Goal: Information Seeking & Learning: Learn about a topic

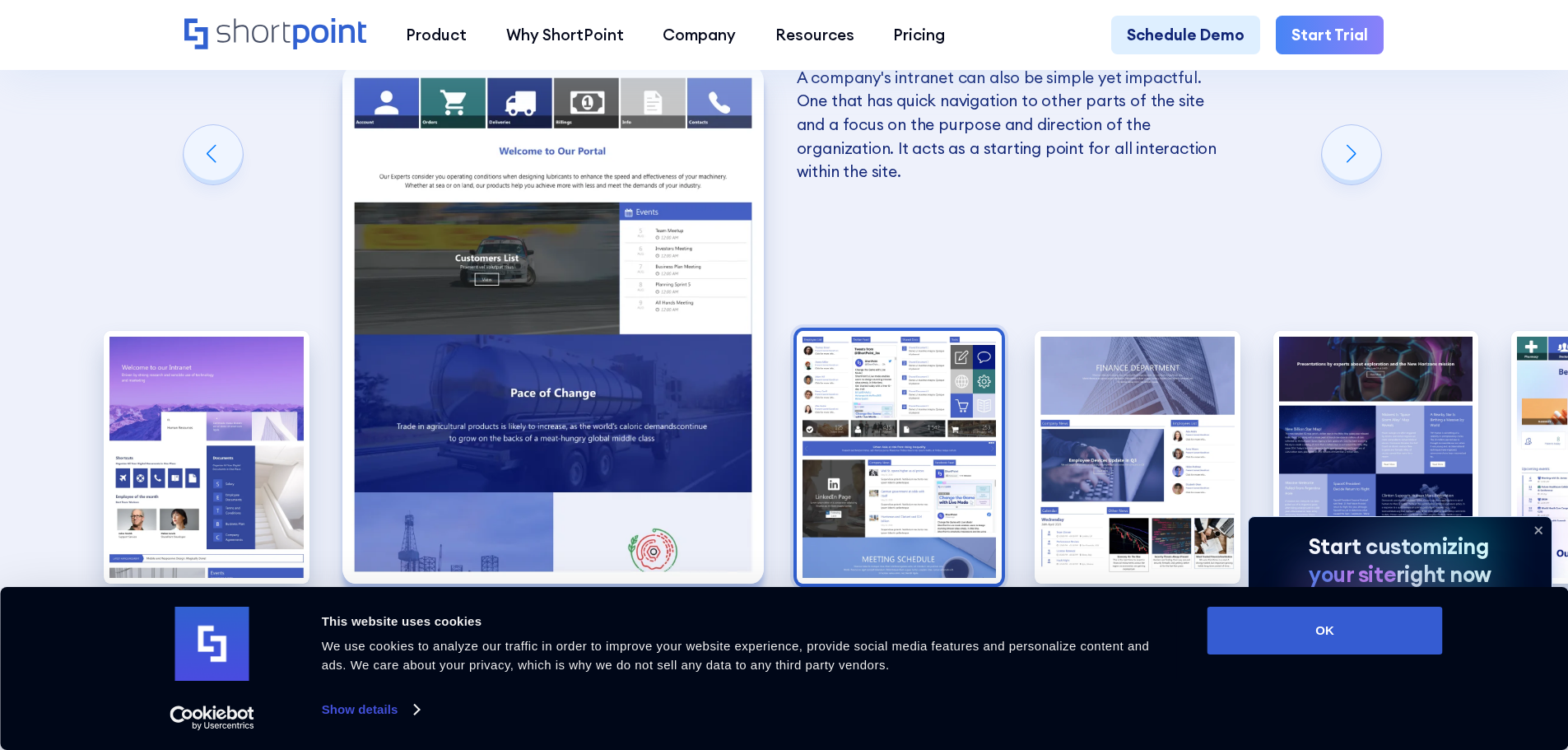
scroll to position [3045, 0]
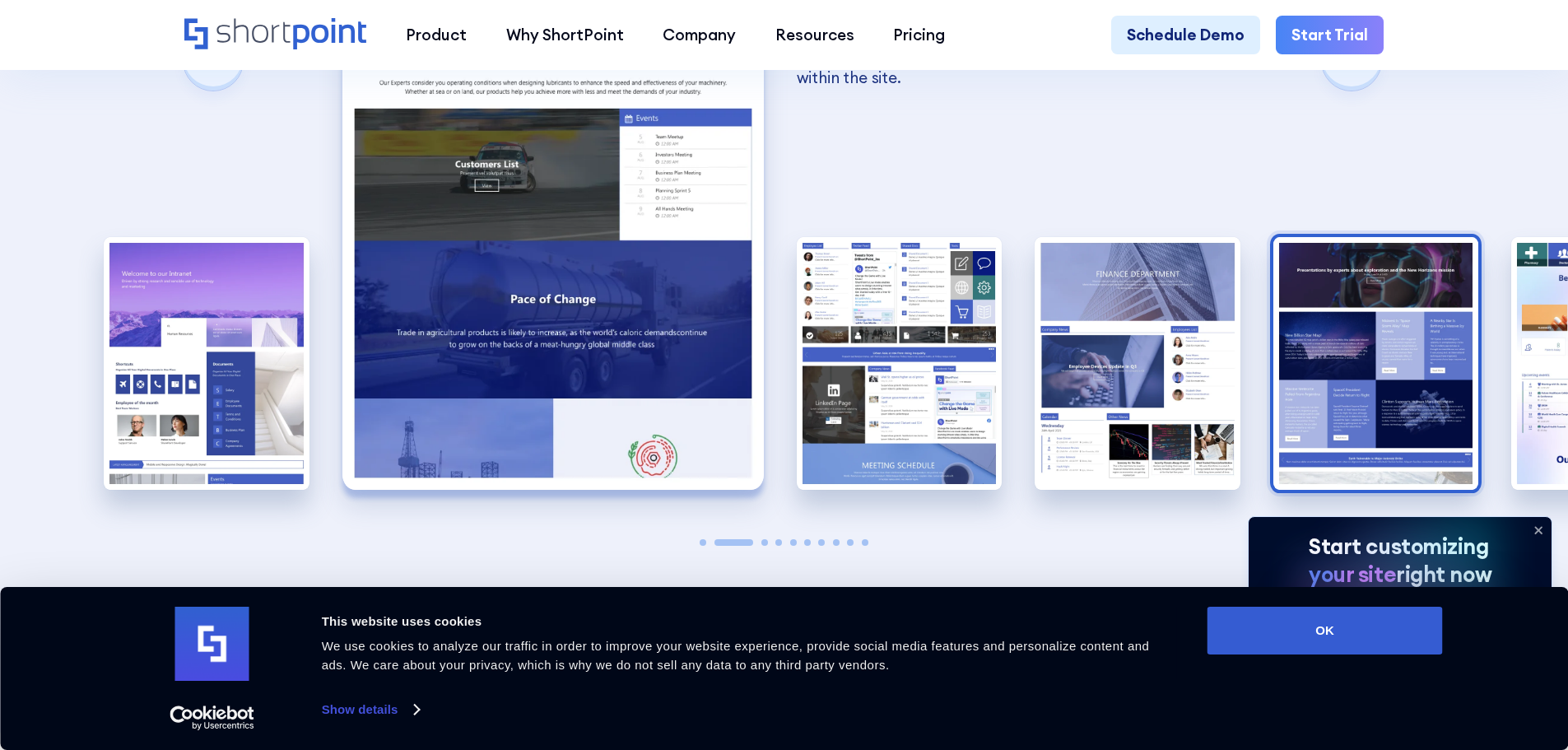
click at [1394, 304] on img "5 / 10" at bounding box center [1377, 363] width 206 height 252
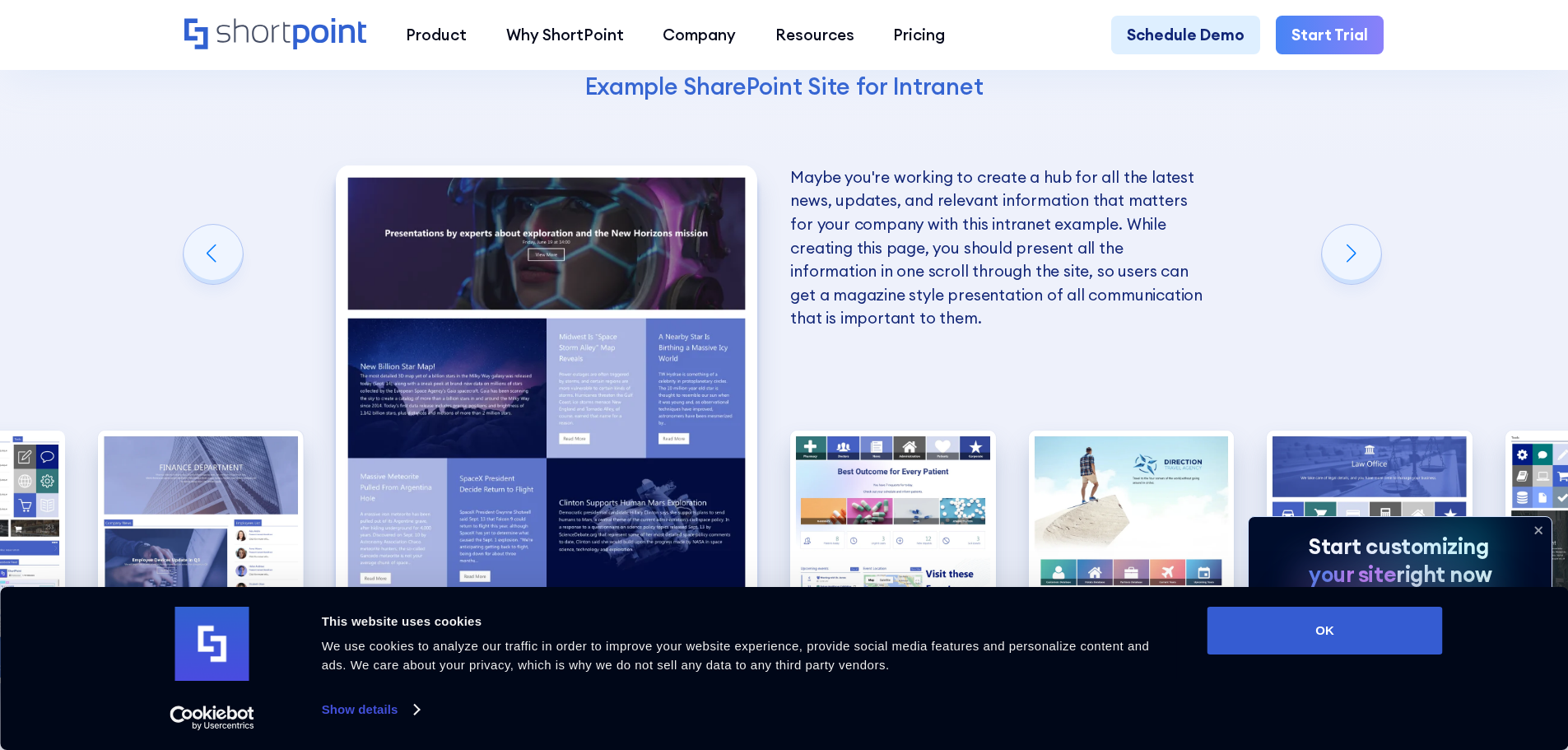
scroll to position [2881, 0]
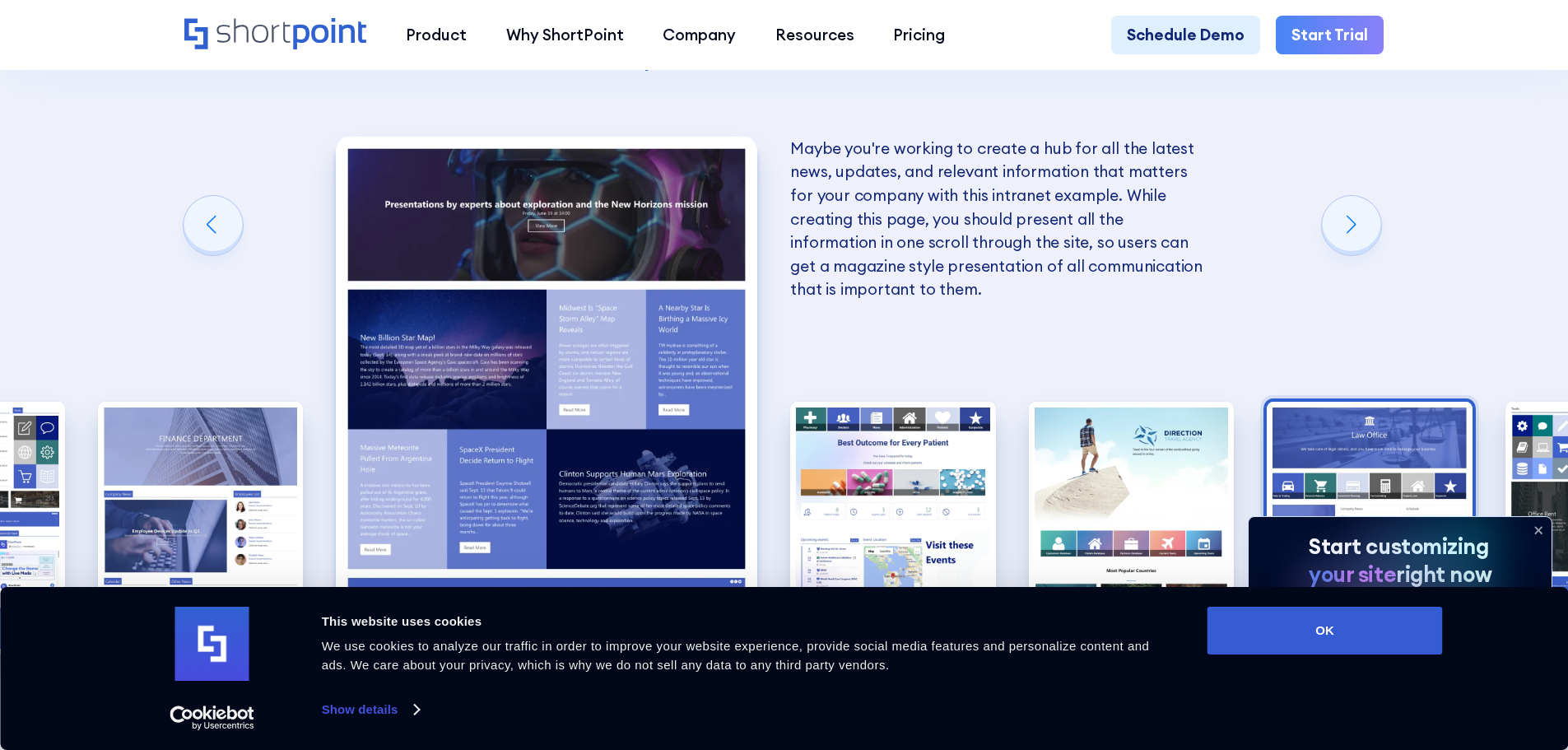
click at [1376, 402] on img "8 / 10" at bounding box center [1370, 528] width 206 height 252
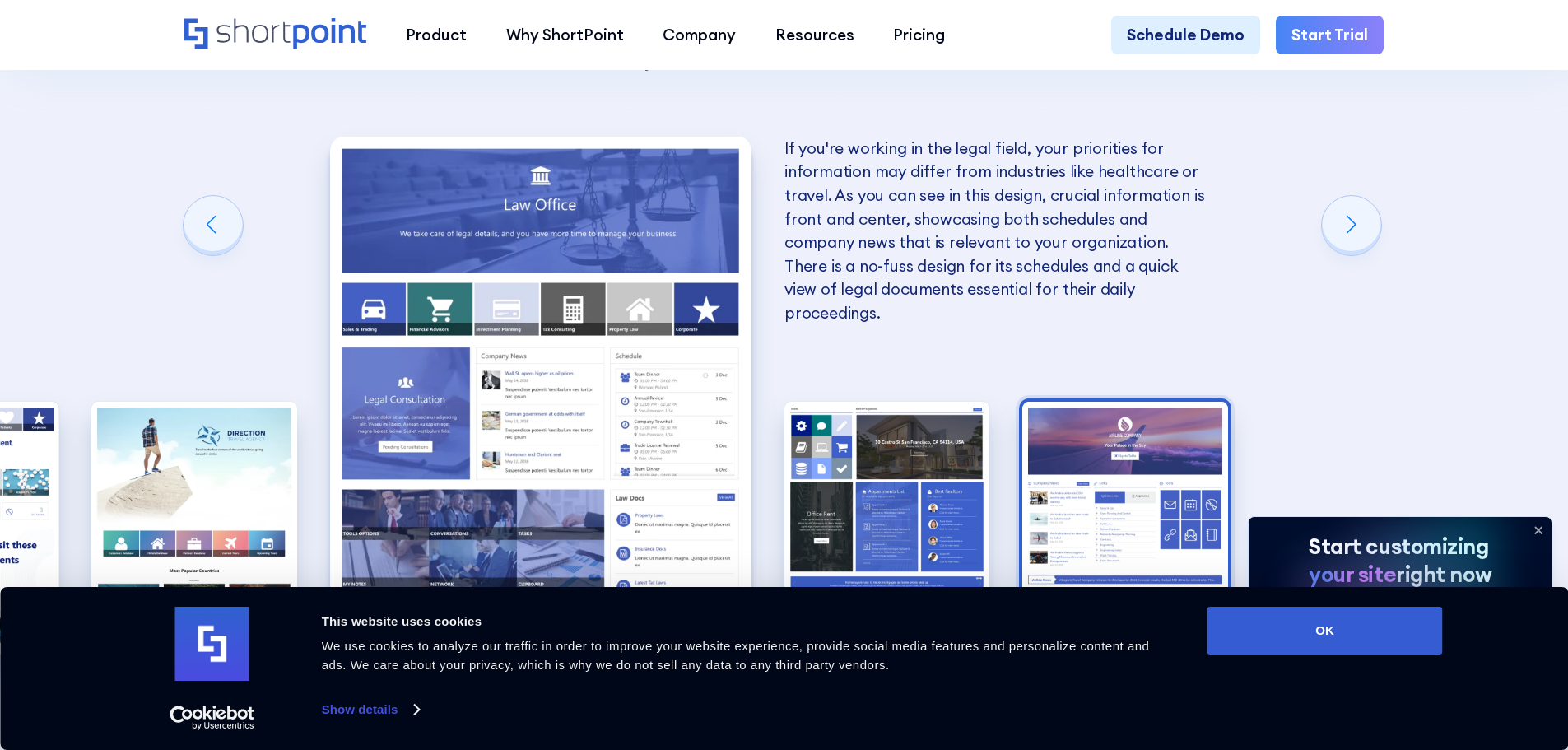
click at [1085, 456] on img "10 / 10" at bounding box center [1125, 528] width 206 height 252
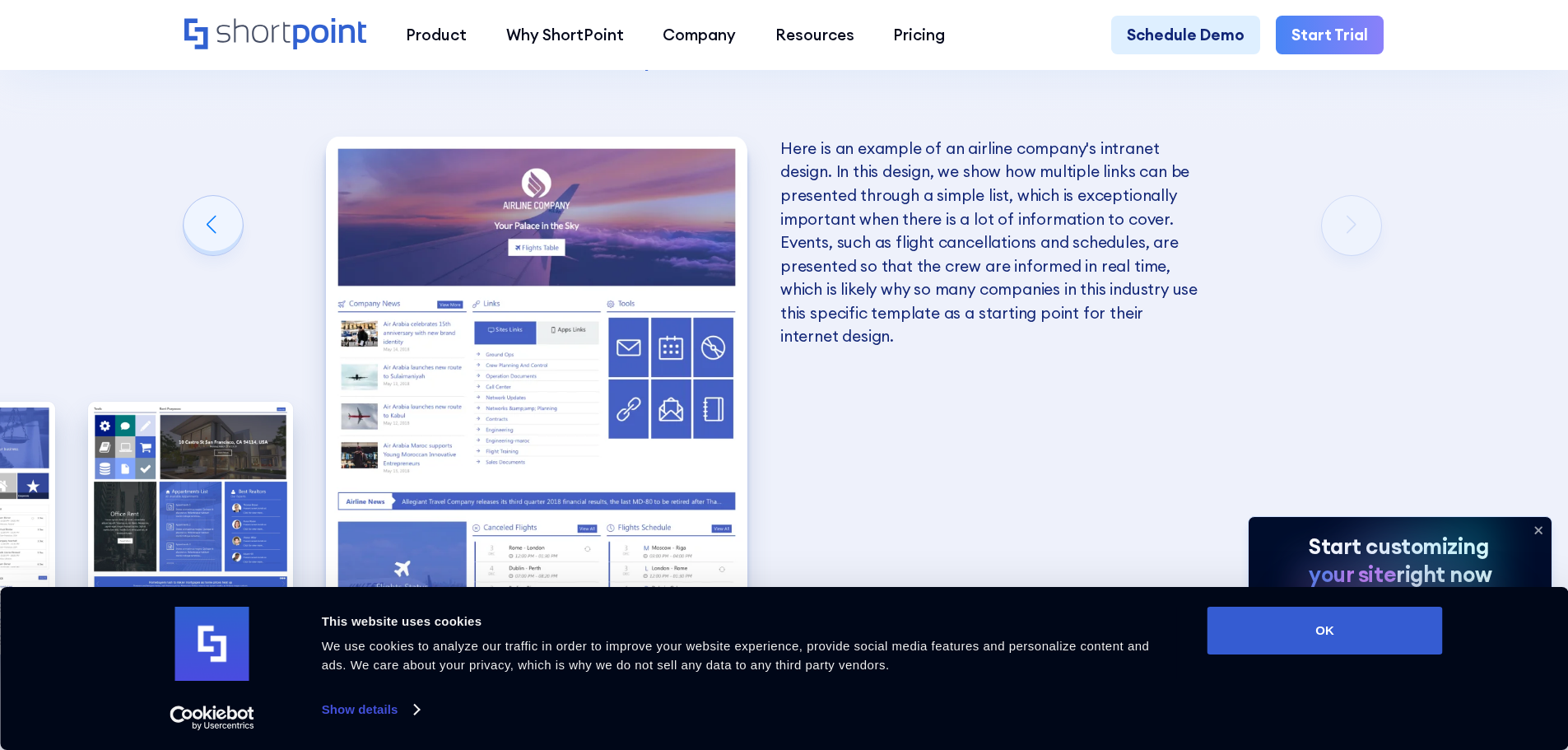
click at [595, 306] on img "10 / 10" at bounding box center [536, 395] width 421 height 517
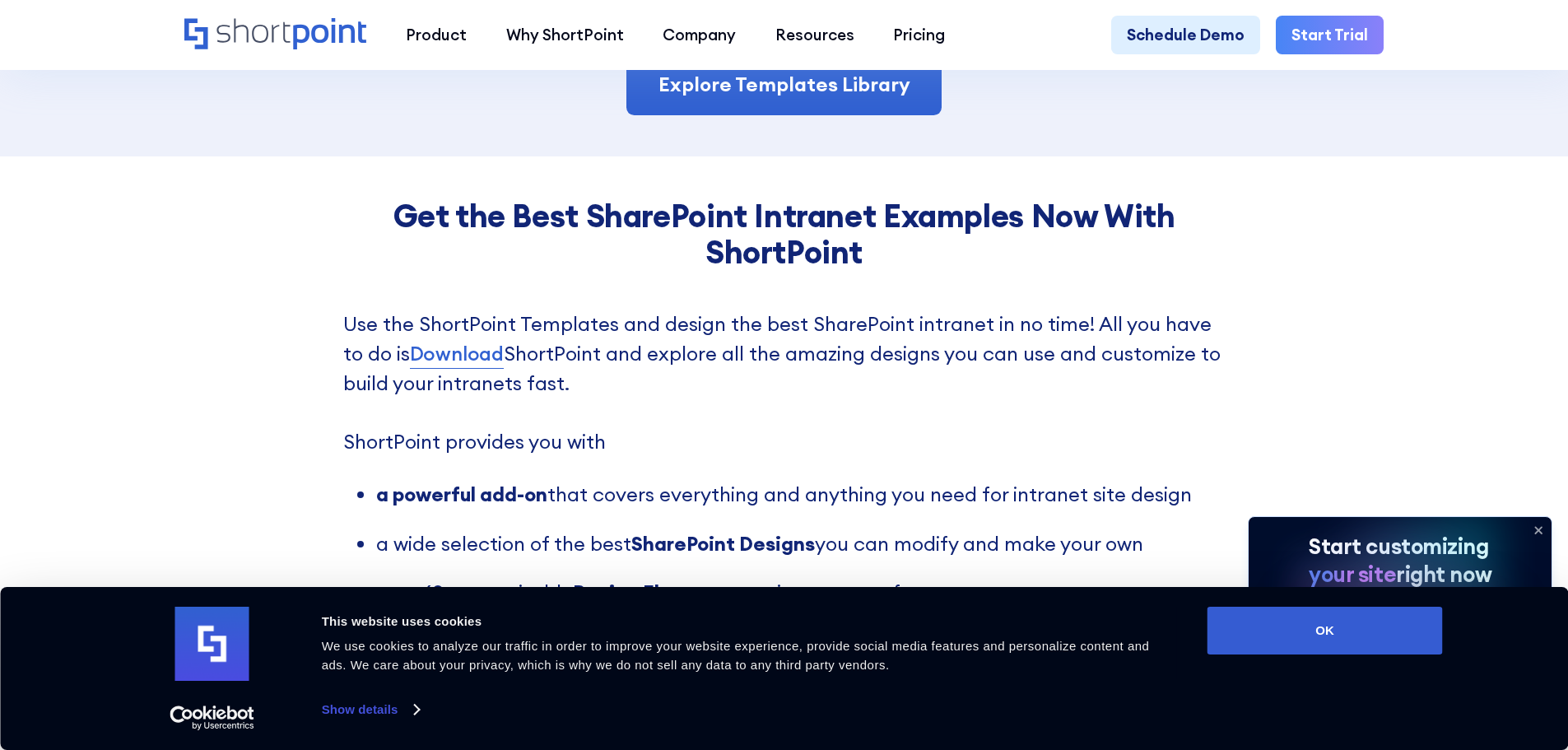
scroll to position [3293, 0]
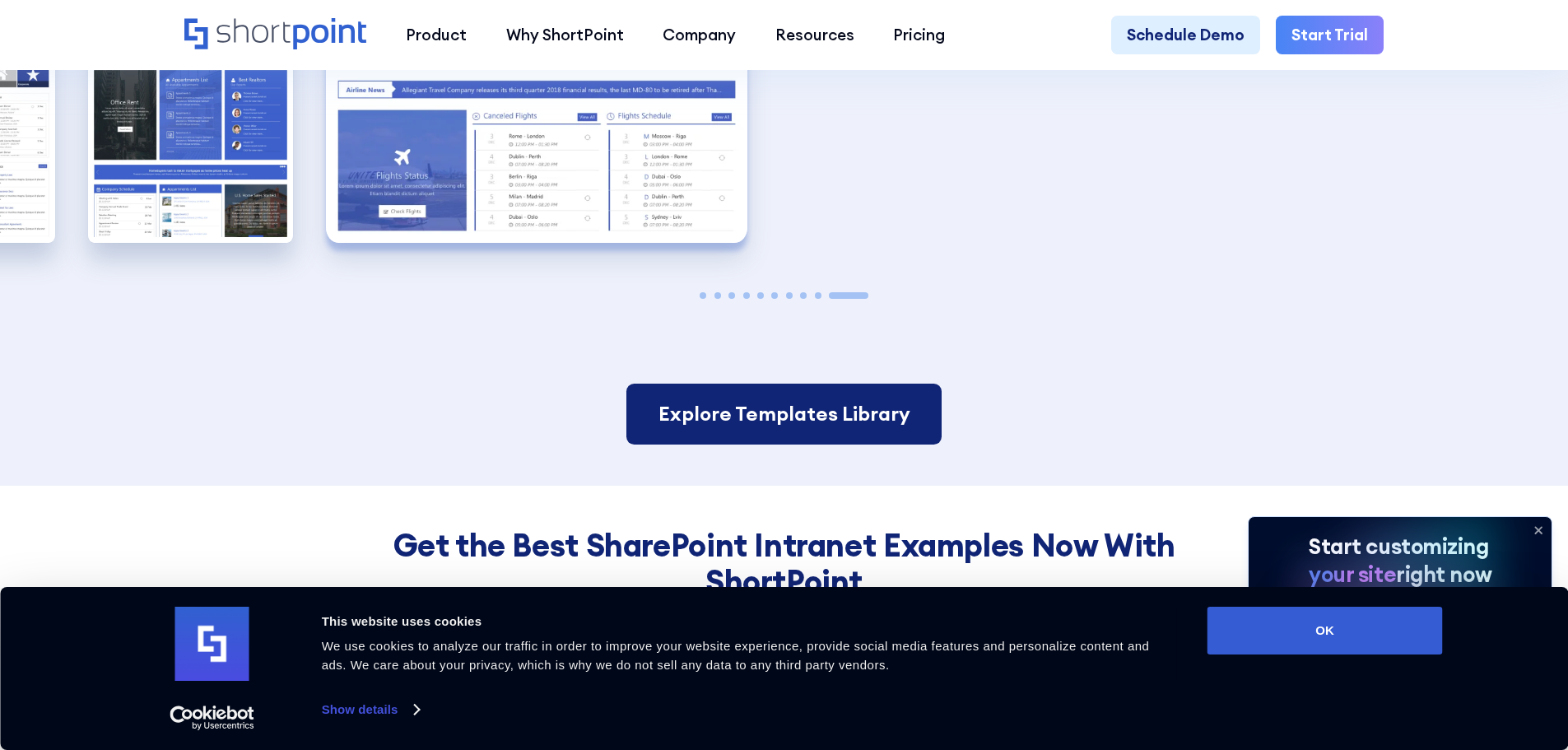
click at [759, 384] on link "Explore Templates Library" at bounding box center [784, 414] width 314 height 61
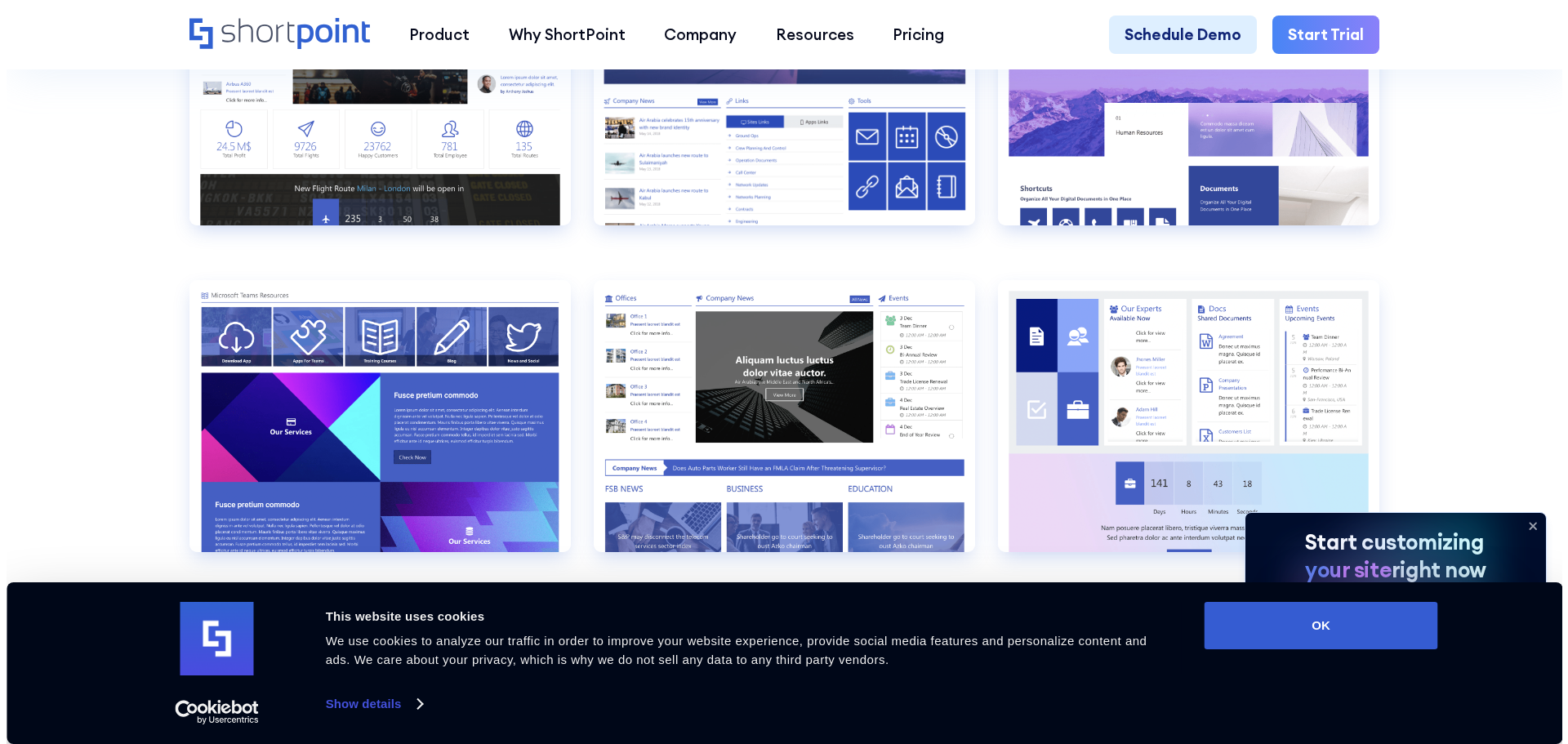
scroll to position [2613, 0]
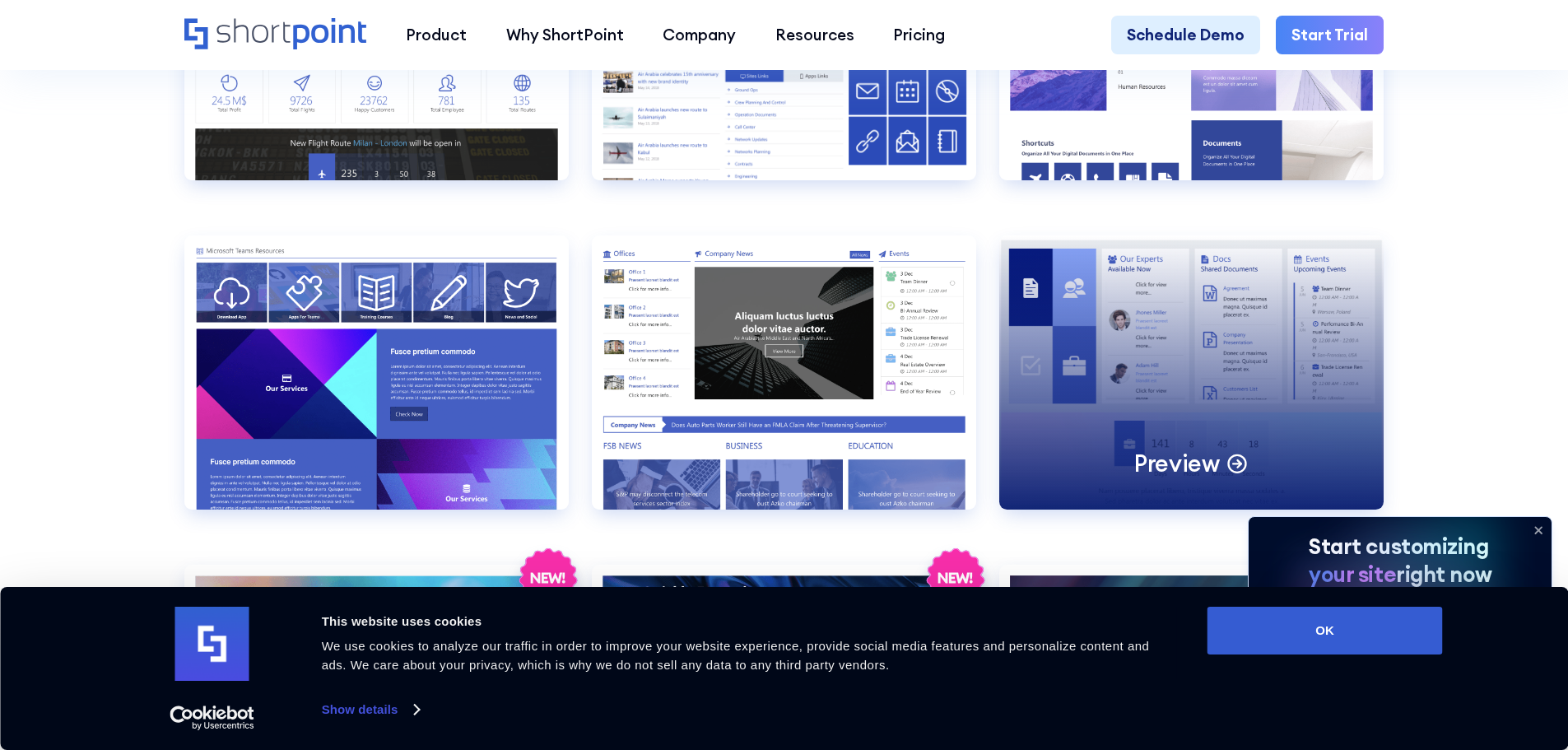
click at [1281, 402] on div "Preview" at bounding box center [1191, 372] width 384 height 274
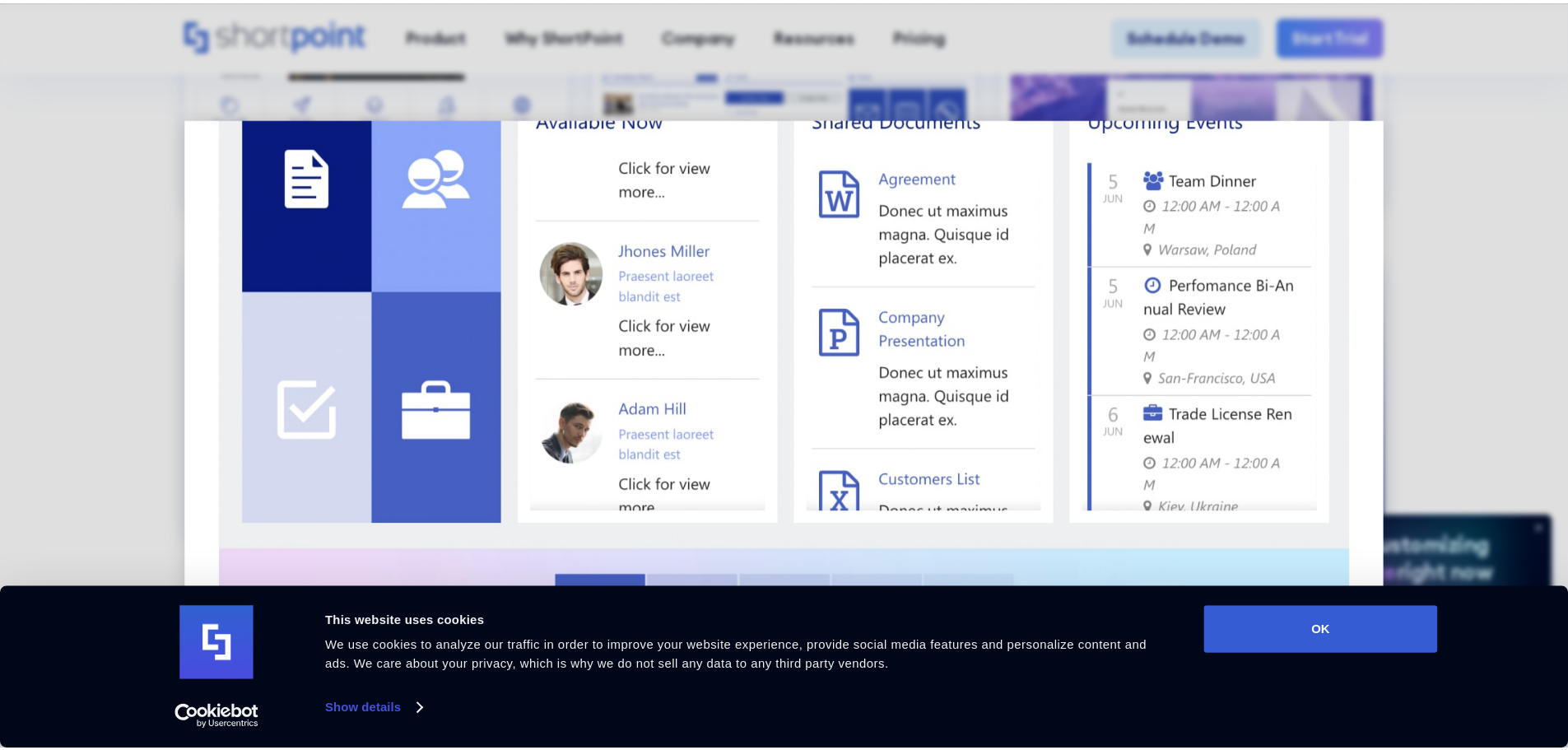
scroll to position [82, 0]
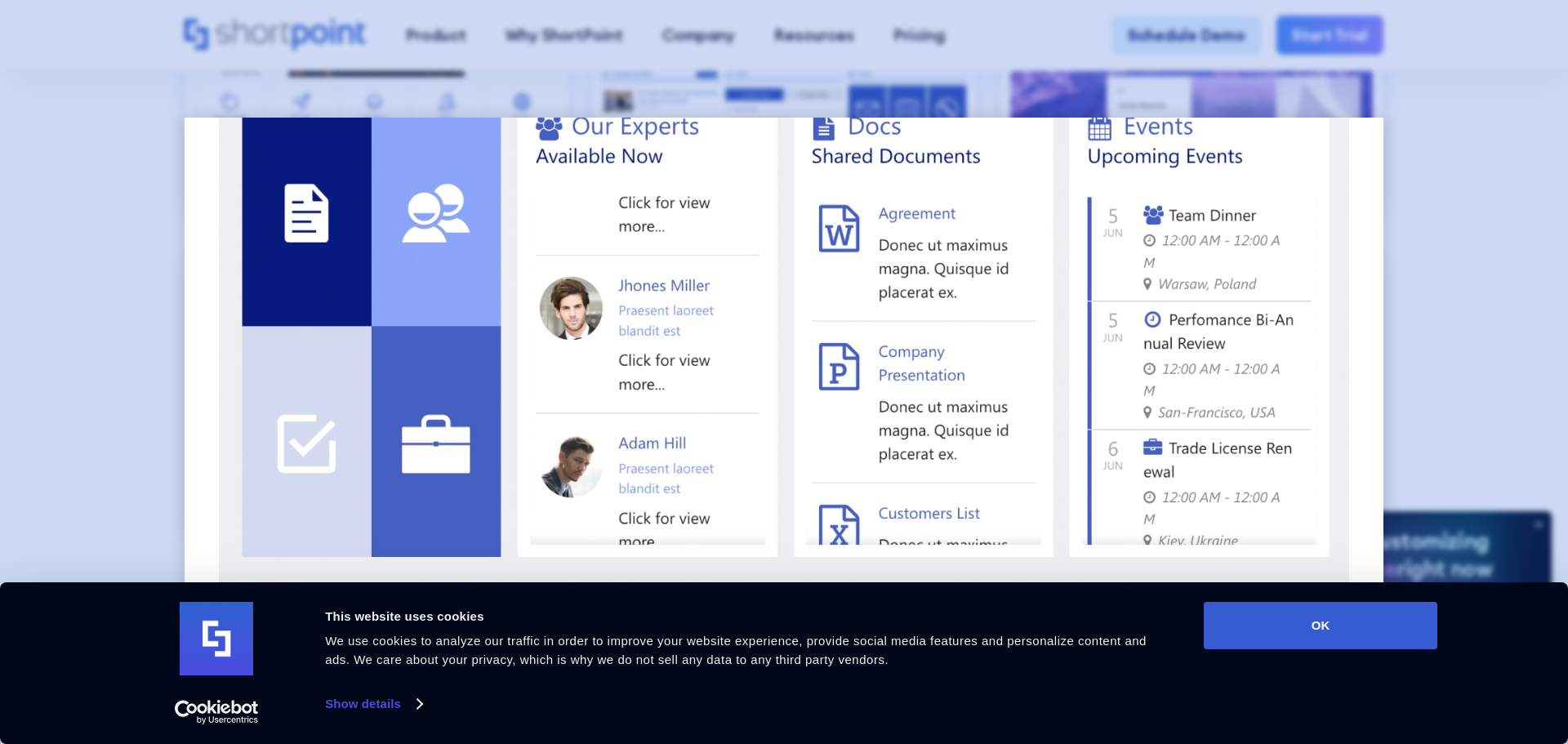
click at [0, 203] on div at bounding box center [784, 372] width 1568 height 744
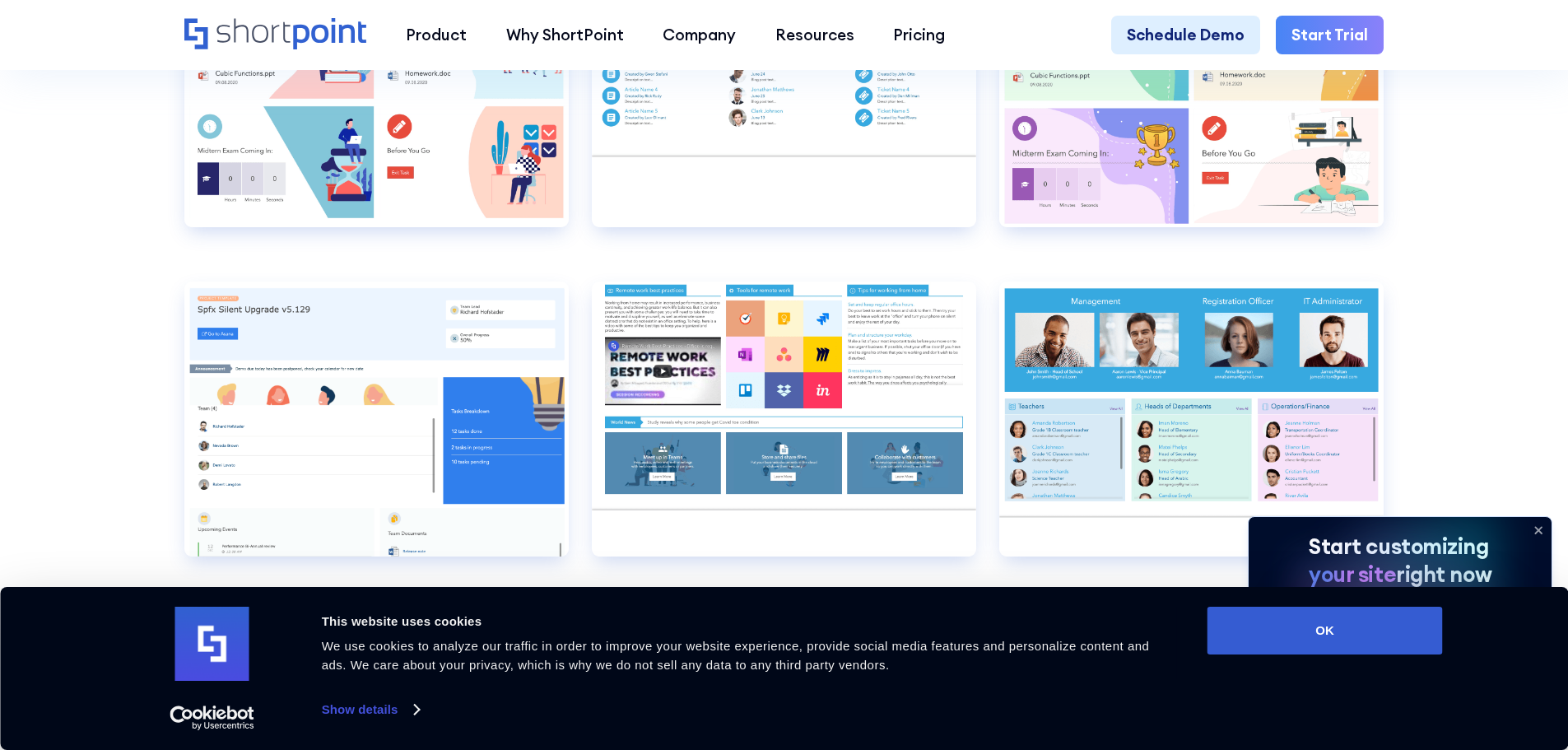
scroll to position [10700, 0]
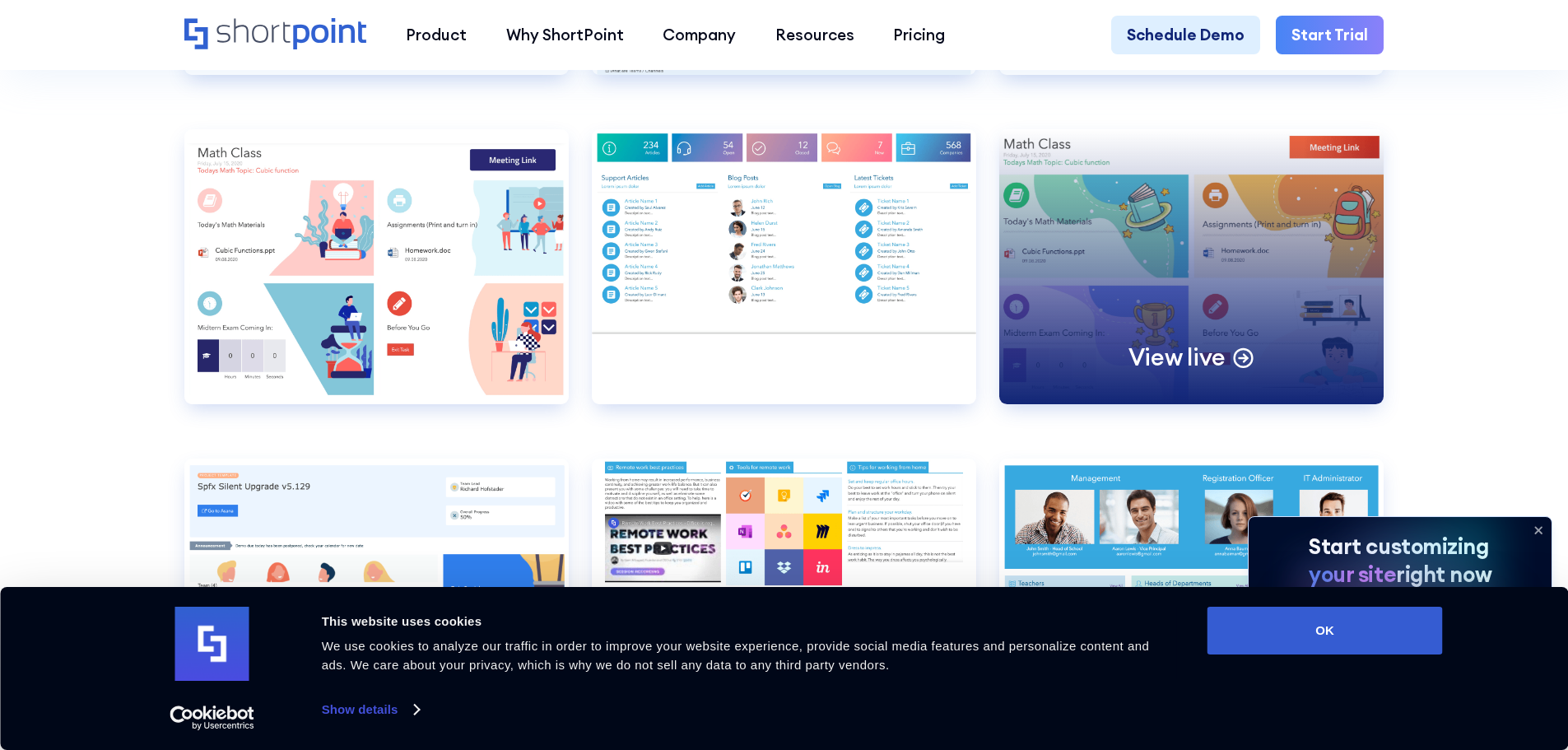
scroll to position [10454, 0]
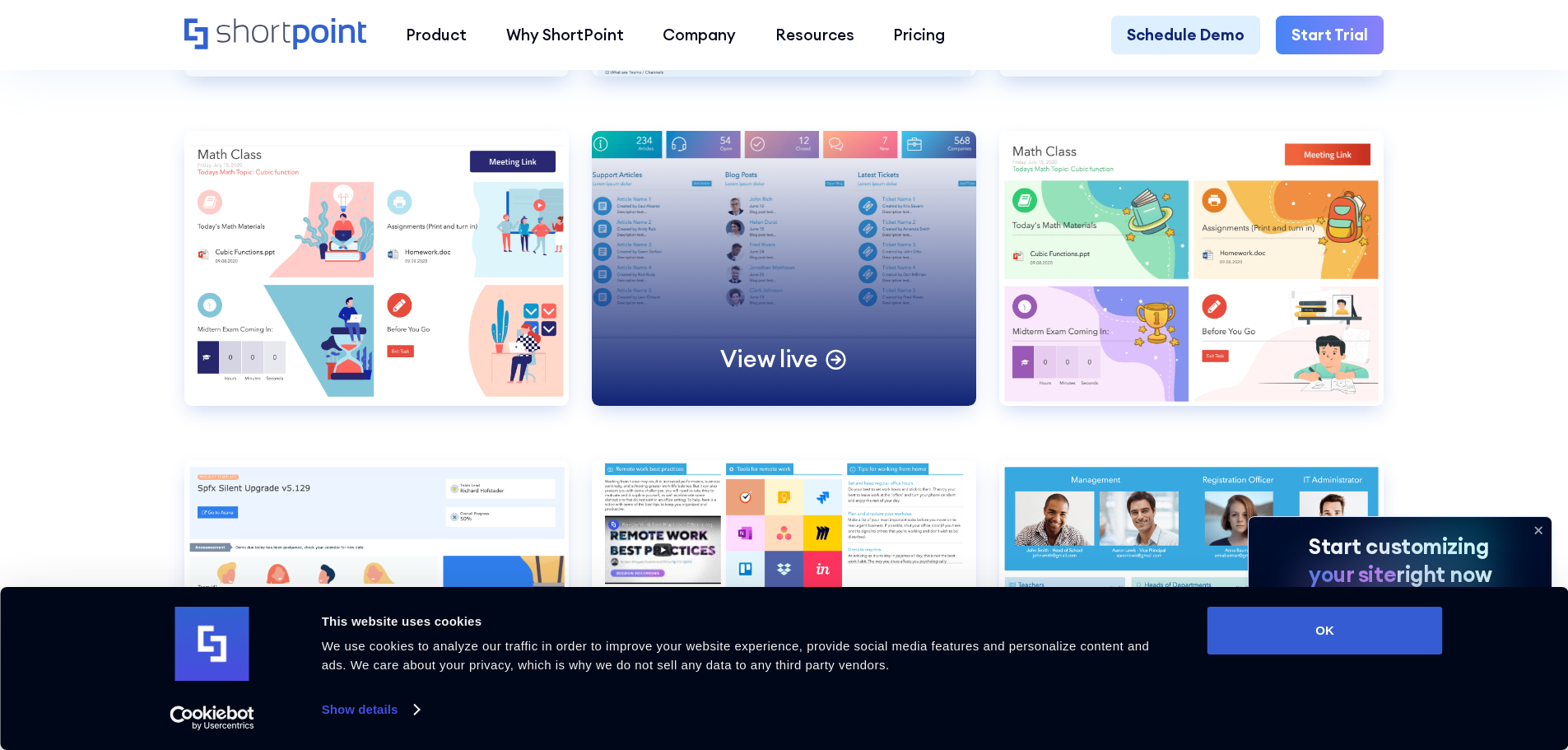
click at [801, 245] on div "View live" at bounding box center [784, 268] width 384 height 274
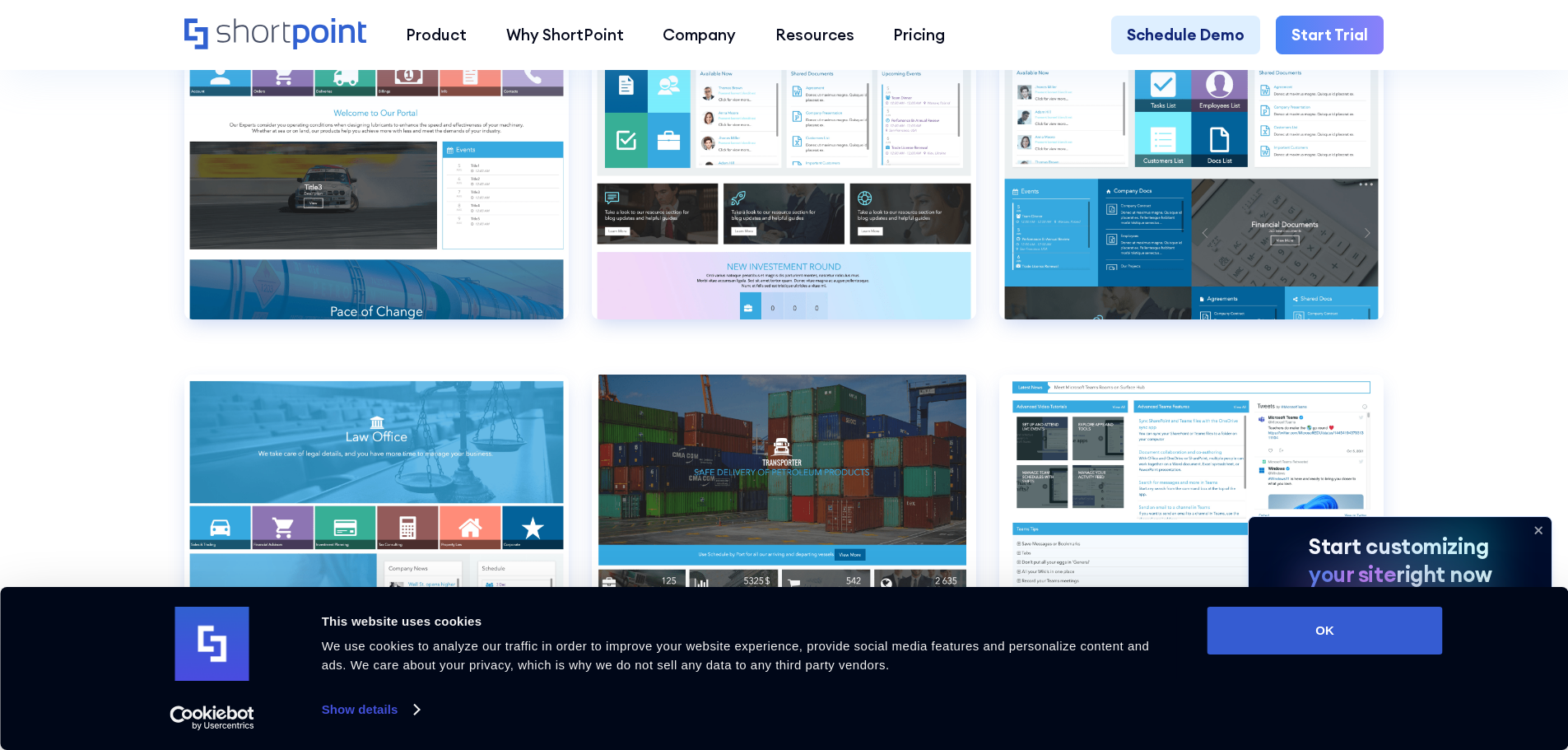
scroll to position [9547, 0]
